Goal: Obtain resource: Download file/media

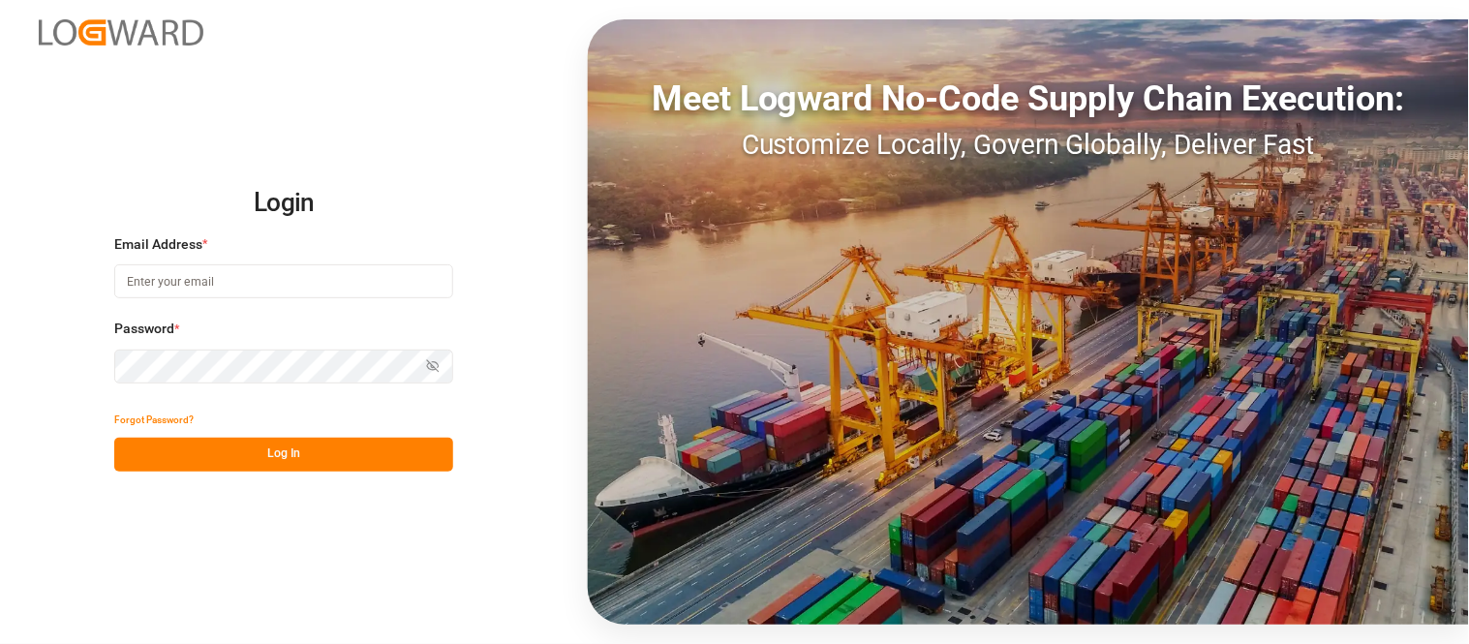
click at [307, 277] on input at bounding box center [283, 281] width 339 height 34
type input "[PERSON_NAME][DOMAIN_NAME][EMAIL_ADDRESS][DOMAIN_NAME]"
click at [432, 364] on icon "button" at bounding box center [433, 366] width 14 height 14
click at [304, 460] on button "Log In" at bounding box center [283, 455] width 339 height 34
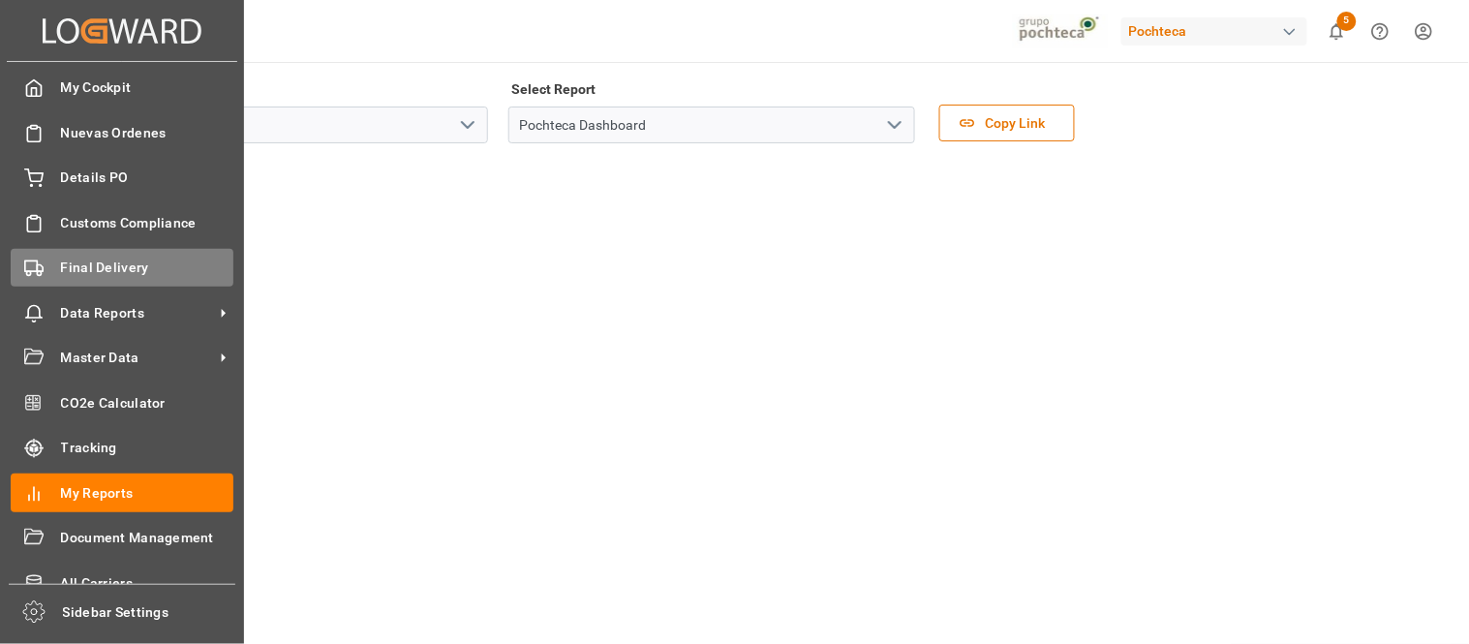
click at [99, 260] on span "Final Delivery" at bounding box center [147, 268] width 173 height 20
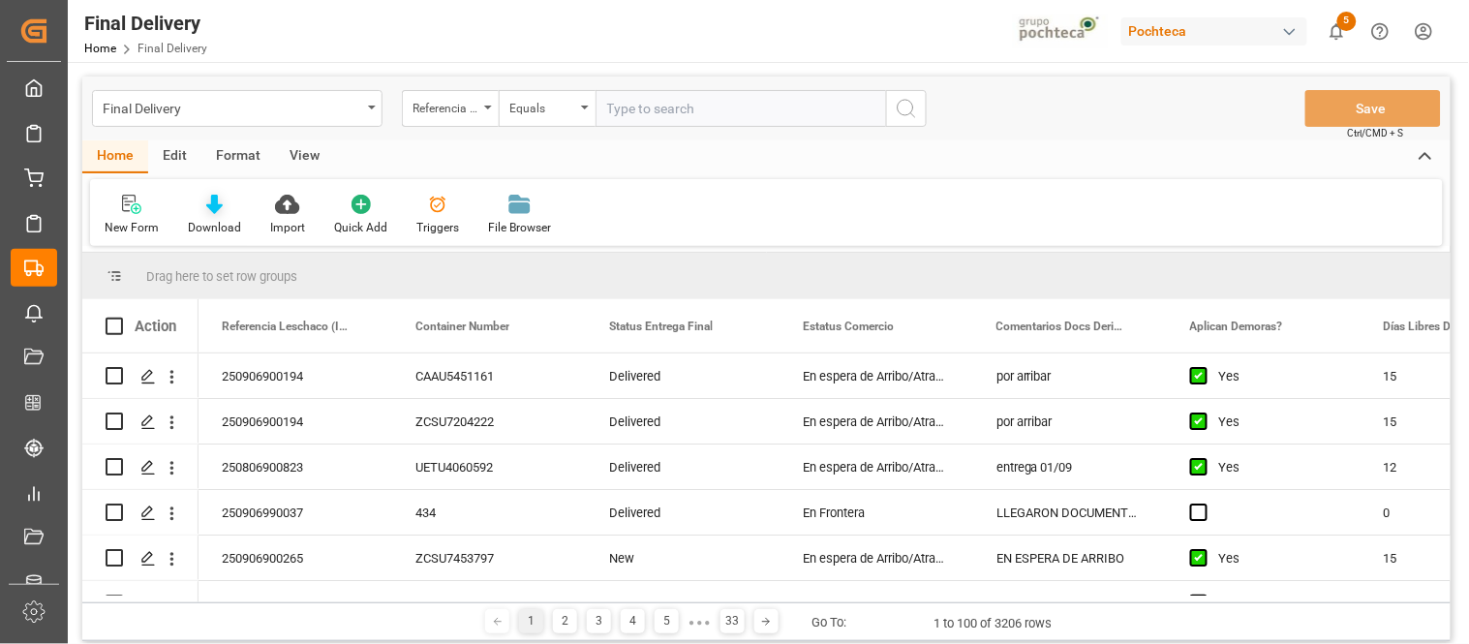
click at [210, 208] on icon at bounding box center [214, 204] width 16 height 19
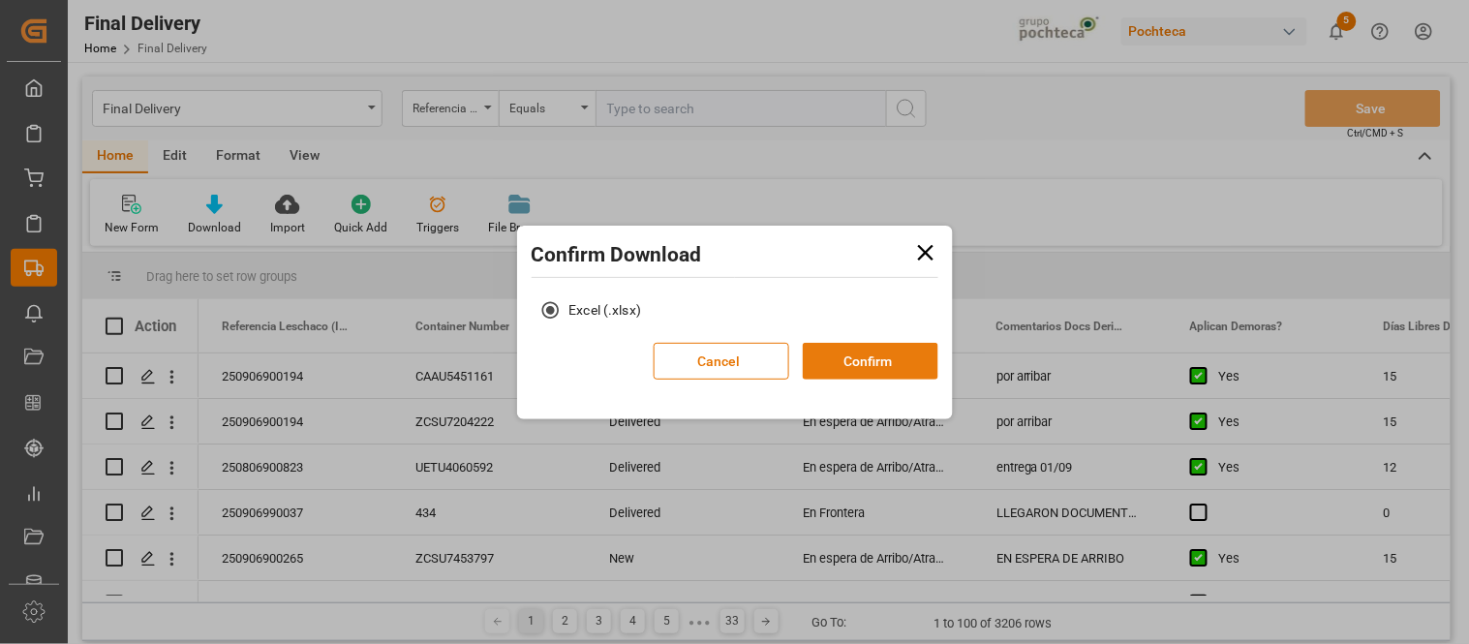
click at [882, 360] on button "Confirm" at bounding box center [871, 361] width 136 height 37
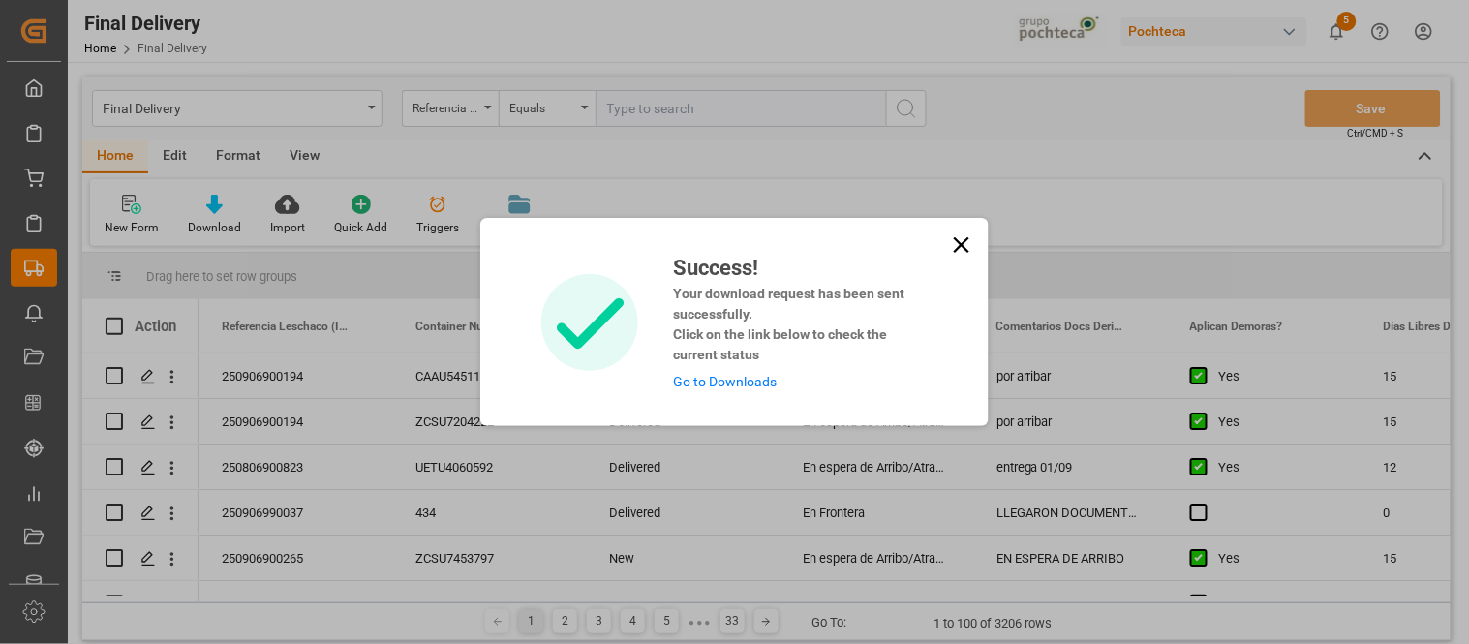
click at [742, 384] on link "Go to Downloads" at bounding box center [725, 381] width 104 height 15
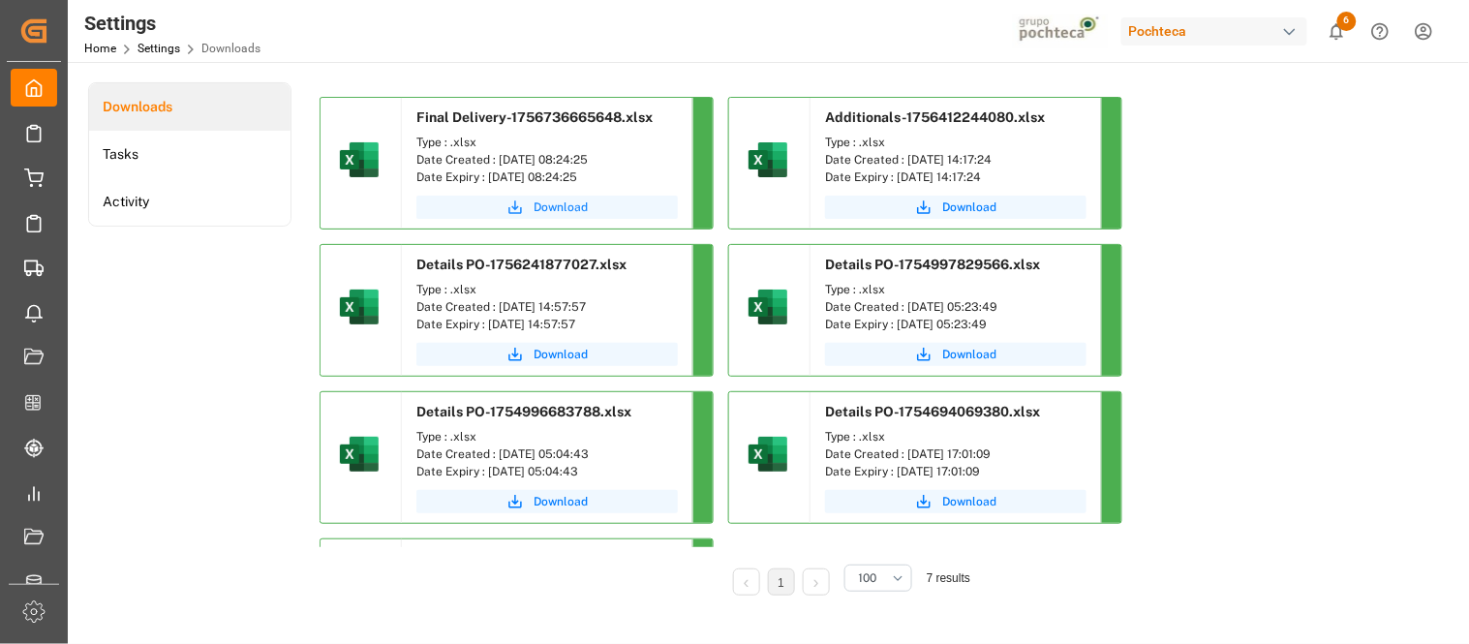
click at [569, 207] on span "Download" at bounding box center [561, 207] width 54 height 17
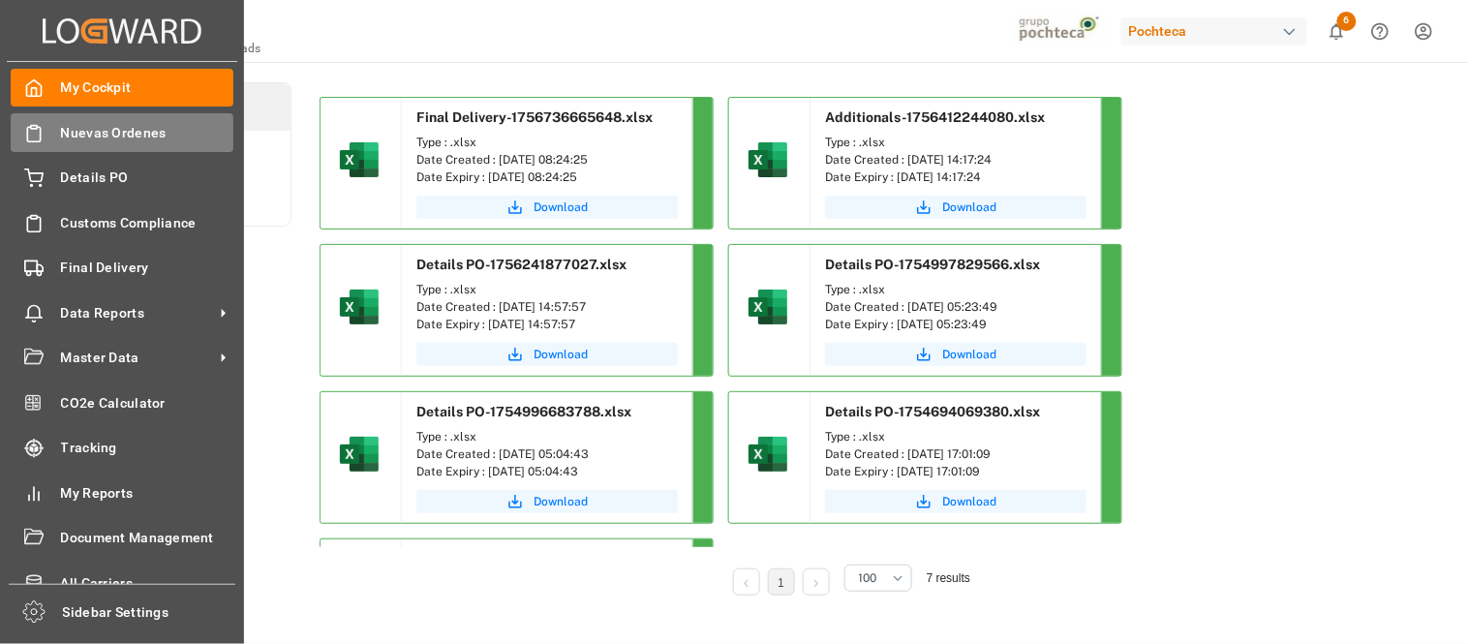
click at [127, 137] on span "Nuevas Ordenes" at bounding box center [147, 133] width 173 height 20
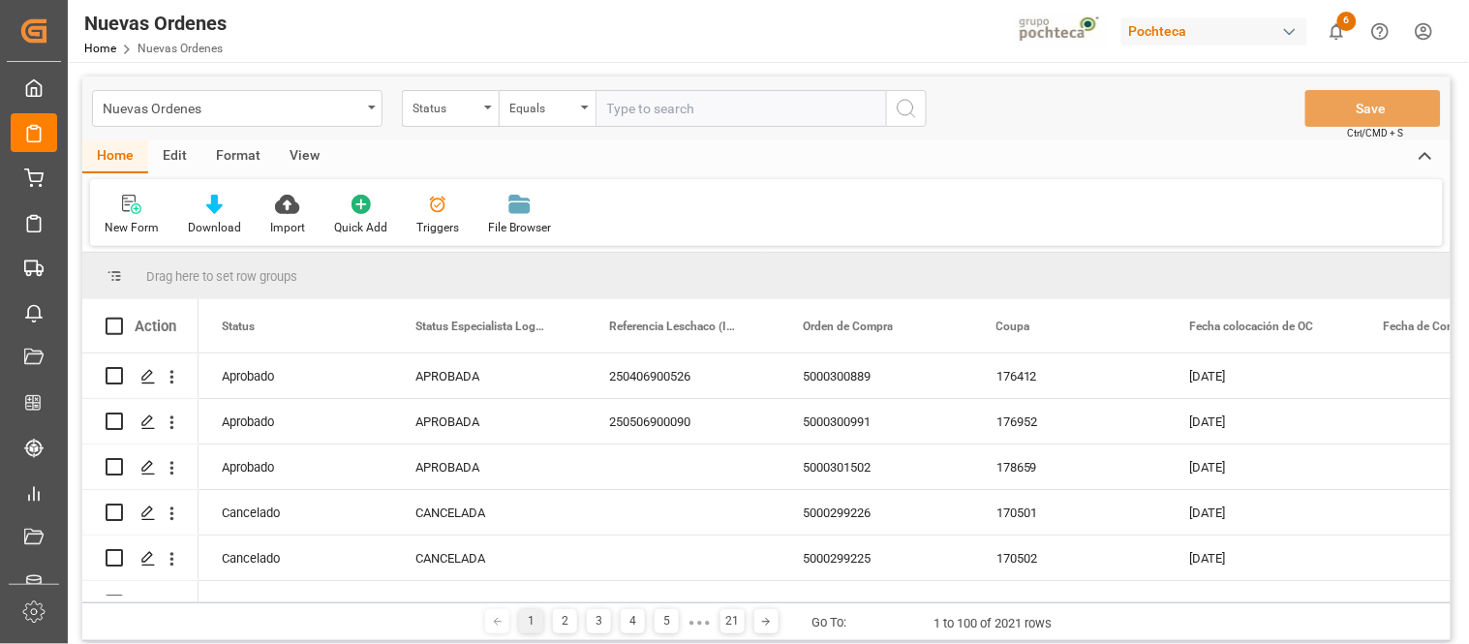
click at [369, 113] on div "Nuevas Ordenes" at bounding box center [237, 108] width 291 height 37
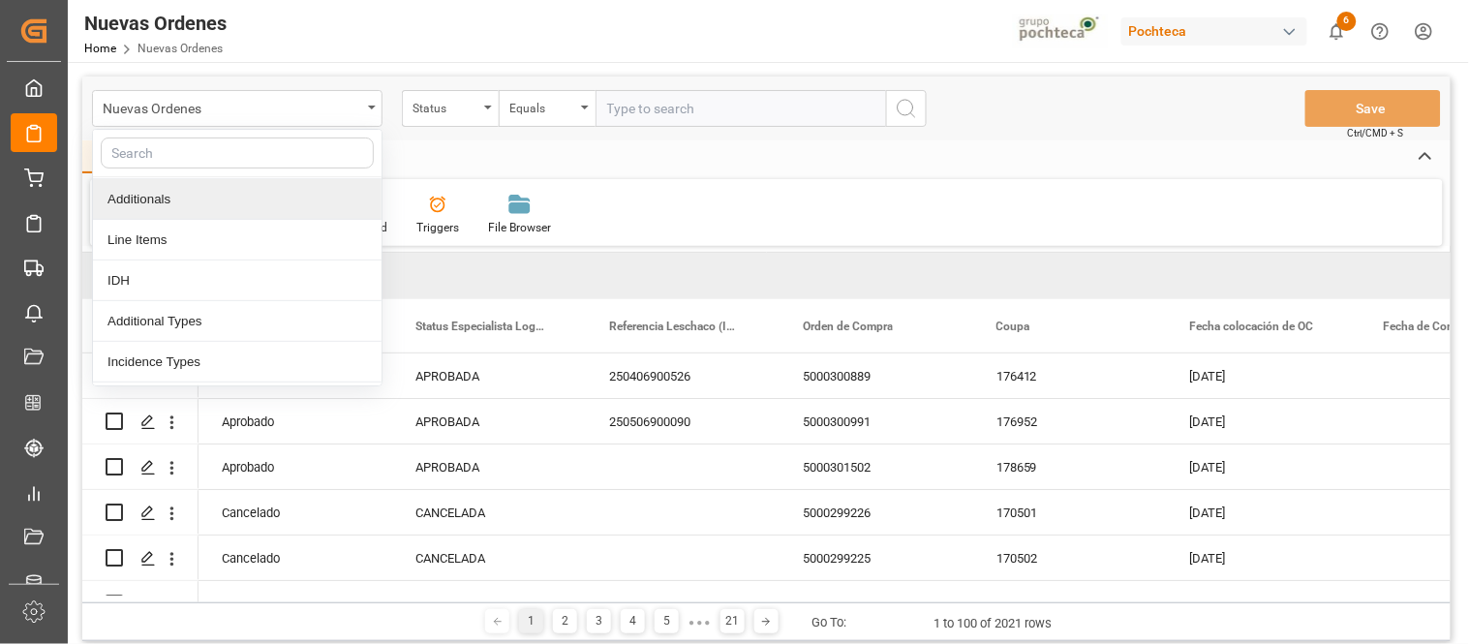
scroll to position [215, 0]
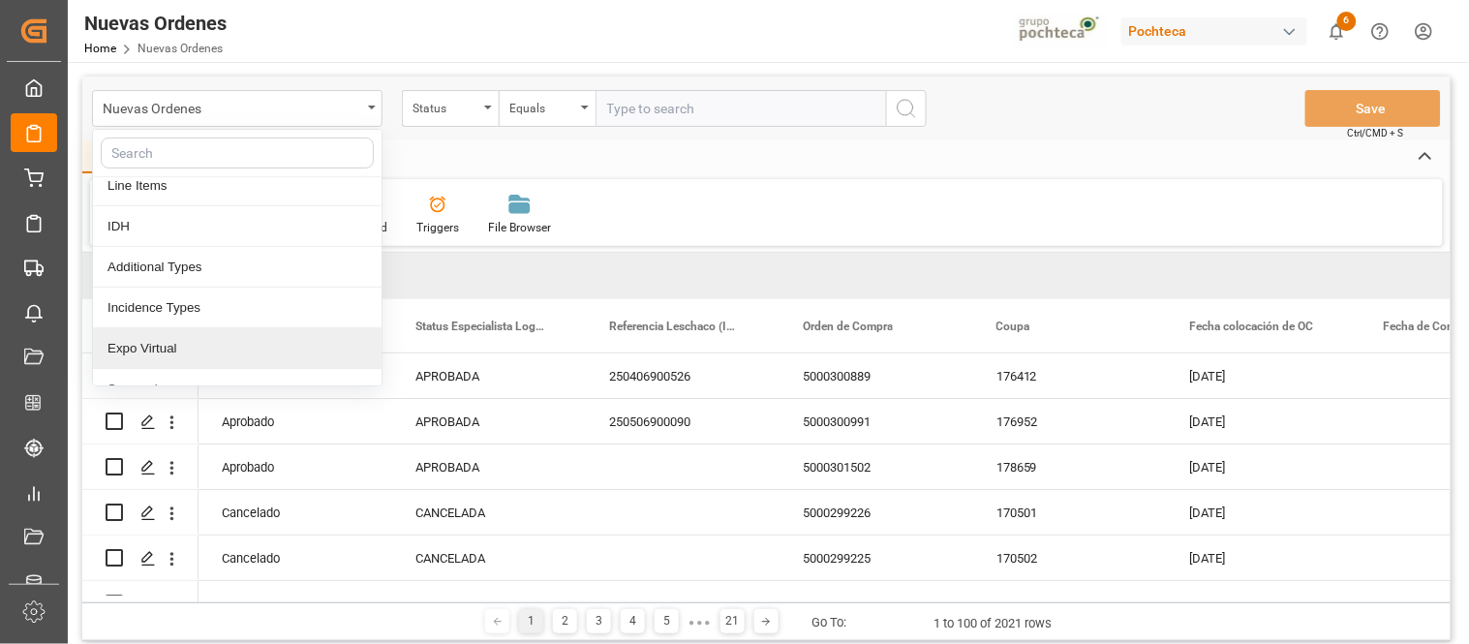
click at [236, 346] on div "Expo Virtual" at bounding box center [237, 348] width 289 height 41
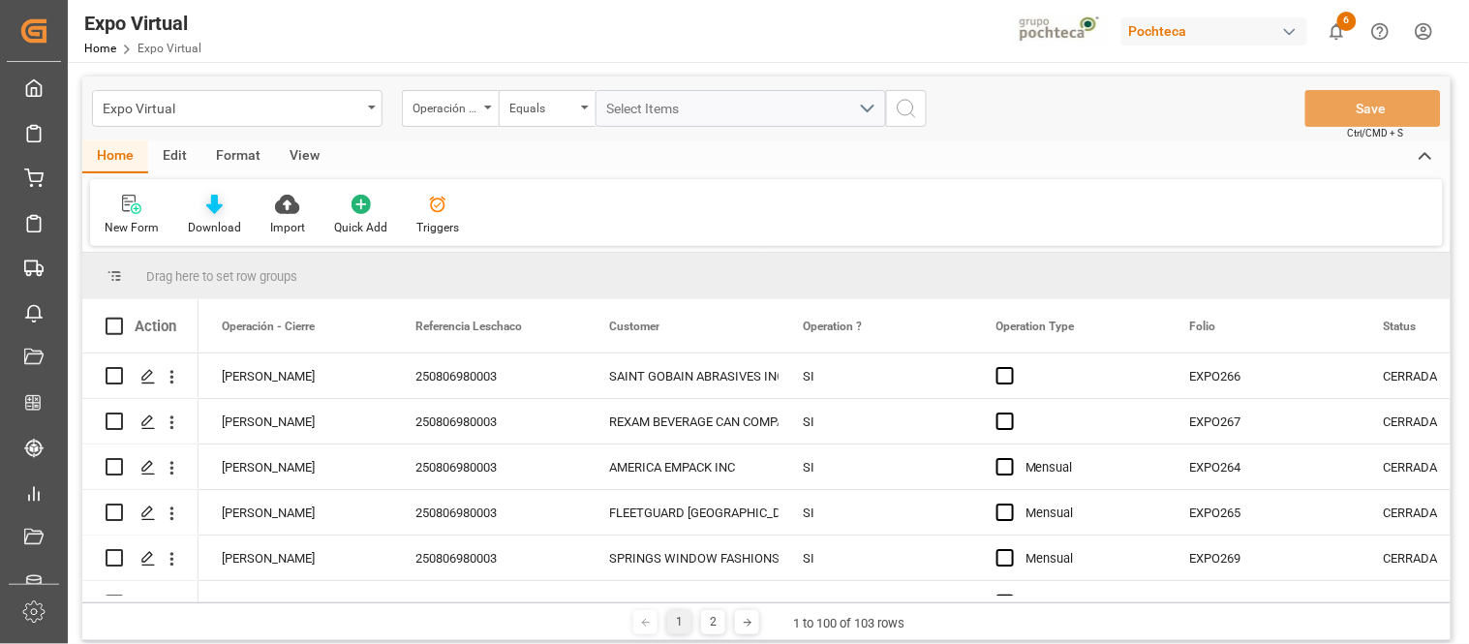
click at [225, 210] on div at bounding box center [214, 204] width 53 height 20
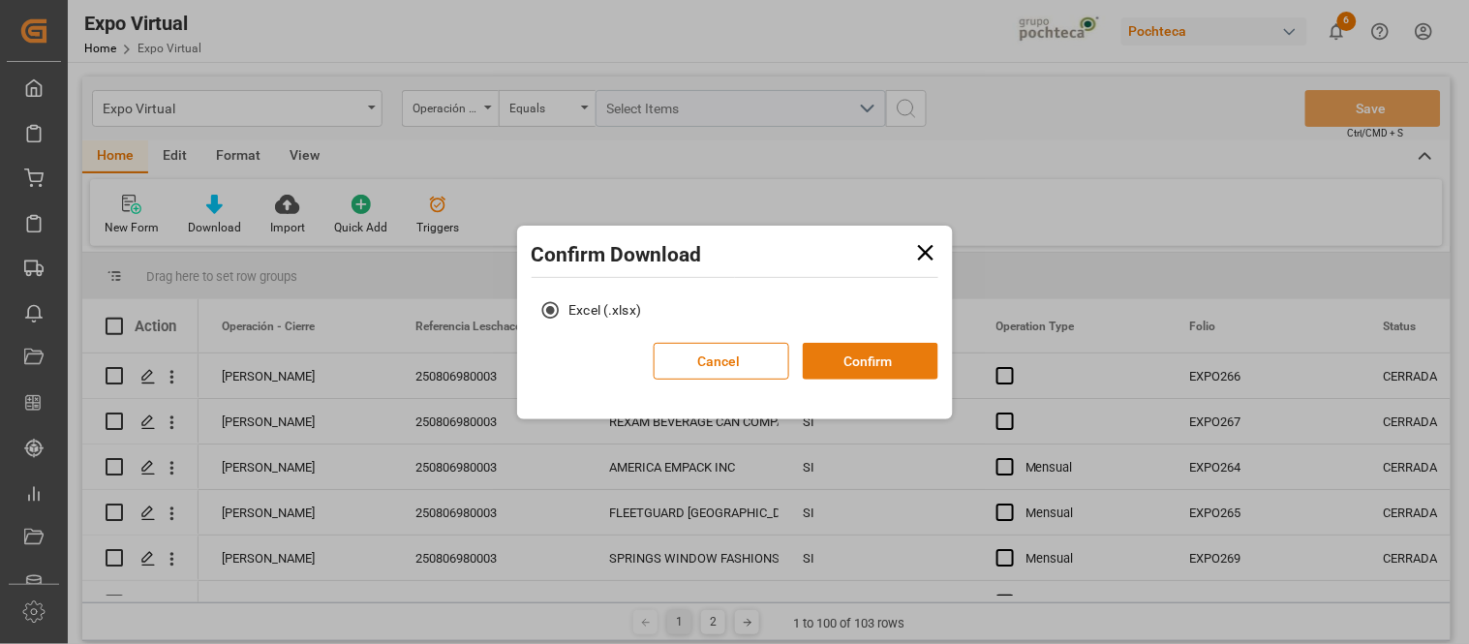
click at [895, 362] on button "Confirm" at bounding box center [871, 361] width 136 height 37
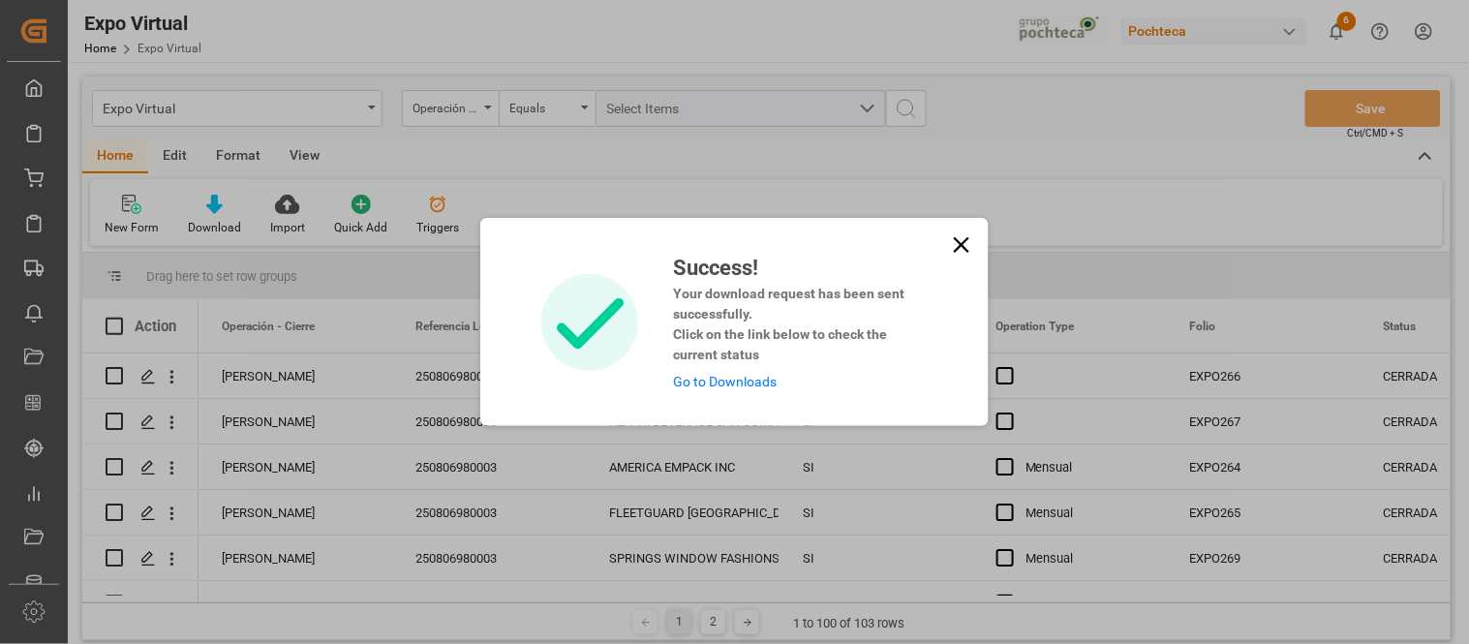
click at [750, 380] on link "Go to Downloads" at bounding box center [725, 381] width 104 height 15
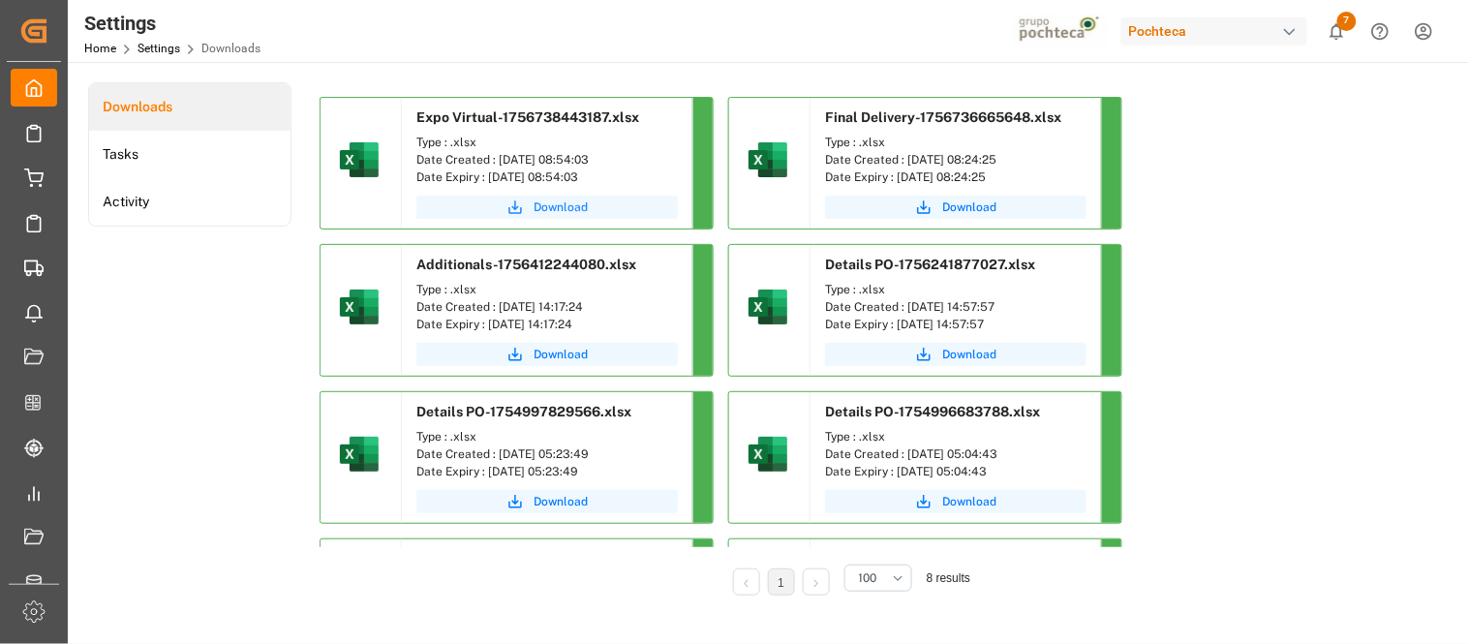
click at [557, 209] on span "Download" at bounding box center [561, 207] width 54 height 17
